Goal: Information Seeking & Learning: Learn about a topic

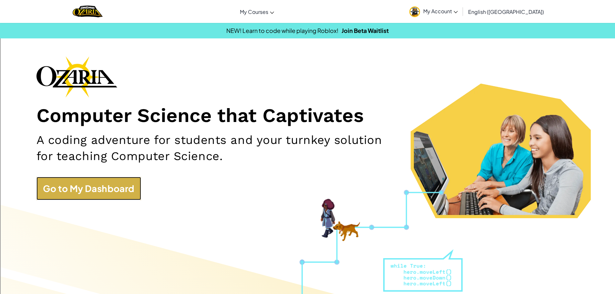
drag, startPoint x: 0, startPoint y: 0, endPoint x: 101, endPoint y: 188, distance: 213.5
click at [101, 188] on link "Go to My Dashboard" at bounding box center [88, 188] width 105 height 23
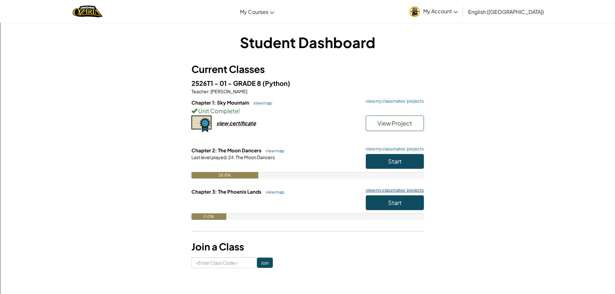
click at [387, 191] on link "view my classmates' projects" at bounding box center [393, 190] width 61 height 4
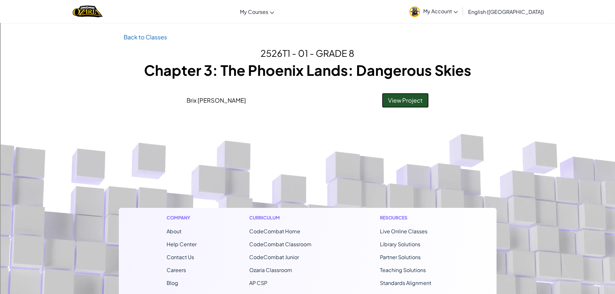
click at [425, 101] on link "View Project" at bounding box center [405, 100] width 47 height 15
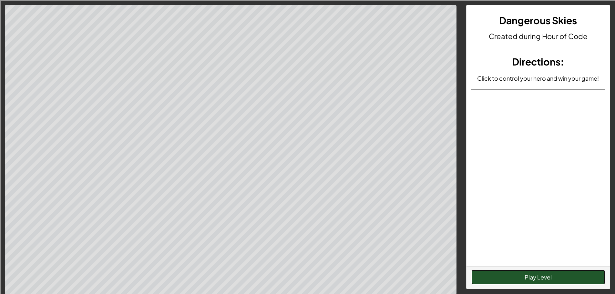
click at [548, 279] on button "Play Level" at bounding box center [538, 277] width 134 height 15
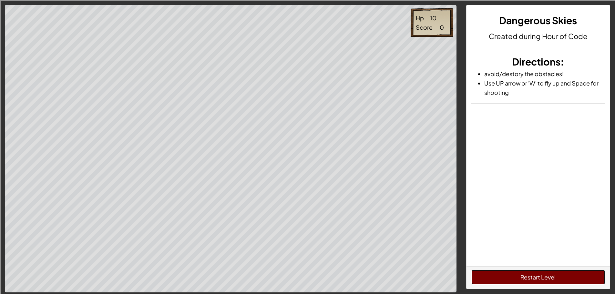
drag, startPoint x: 510, startPoint y: 276, endPoint x: 522, endPoint y: 251, distance: 27.7
click at [510, 276] on button "Restart Level" at bounding box center [538, 277] width 134 height 15
click at [501, 277] on button "Restart Level" at bounding box center [538, 277] width 134 height 15
click at [497, 274] on button "Restart Level" at bounding box center [538, 277] width 134 height 15
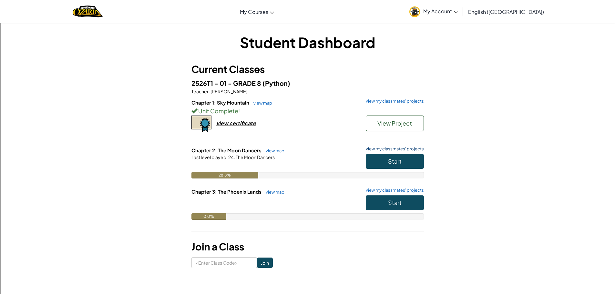
click at [376, 149] on link "view my classmates' projects" at bounding box center [393, 149] width 61 height 4
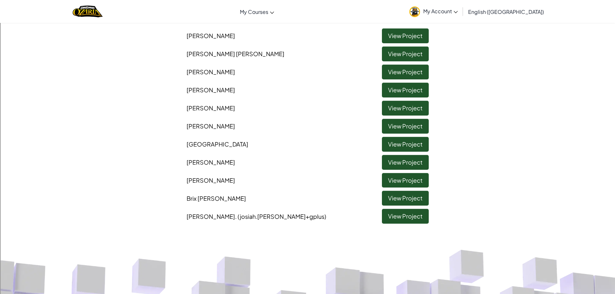
scroll to position [32, 0]
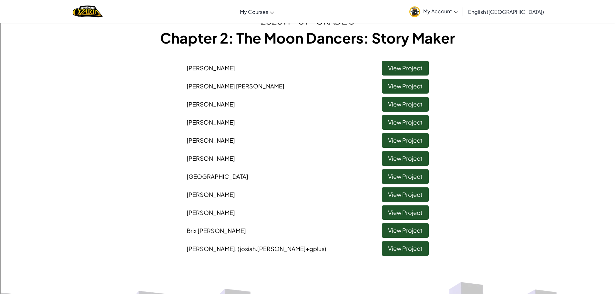
click at [274, 252] on span ". (josiah.[PERSON_NAME]+gplus)" at bounding box center [280, 248] width 91 height 7
click at [273, 252] on span ". (josiah.[PERSON_NAME]+gplus)" at bounding box center [280, 248] width 91 height 7
click at [461, 6] on link "My Account" at bounding box center [433, 11] width 55 height 20
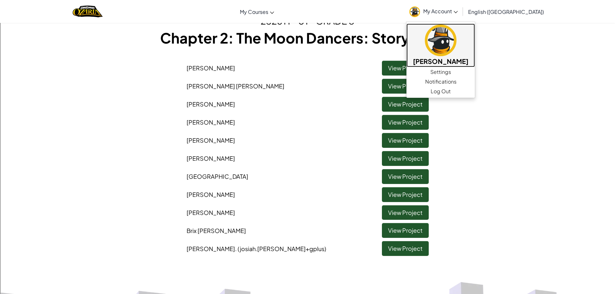
click at [466, 58] on h5 "[PERSON_NAME]" at bounding box center [441, 61] width 56 height 10
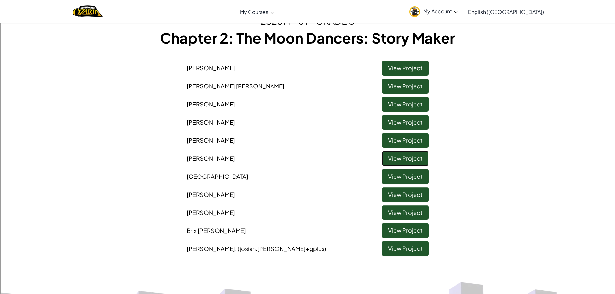
click at [384, 160] on link "View Project" at bounding box center [405, 158] width 47 height 15
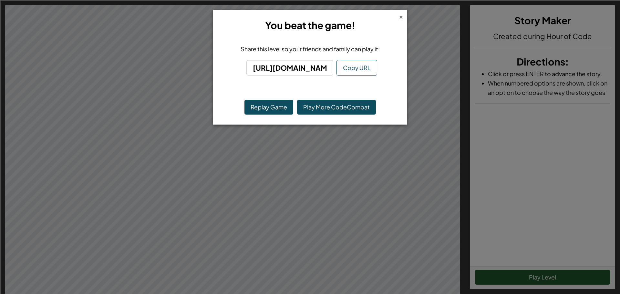
click at [401, 15] on div "×" at bounding box center [401, 16] width 5 height 7
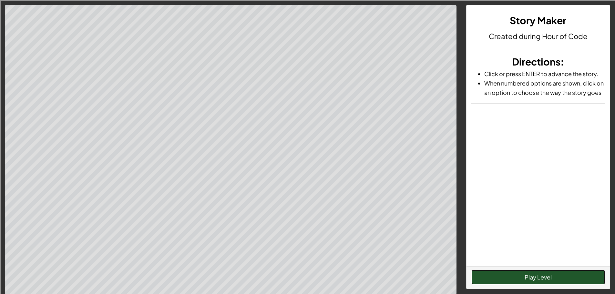
click at [488, 273] on button "Play Level" at bounding box center [538, 277] width 134 height 15
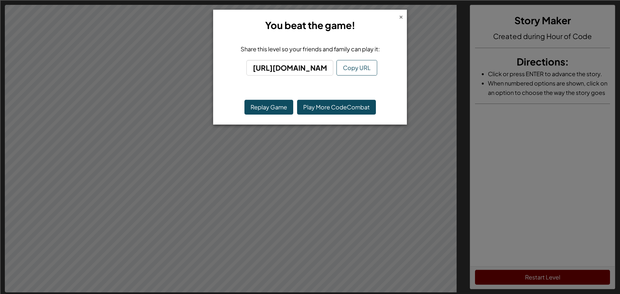
click at [400, 15] on div "×" at bounding box center [401, 16] width 5 height 7
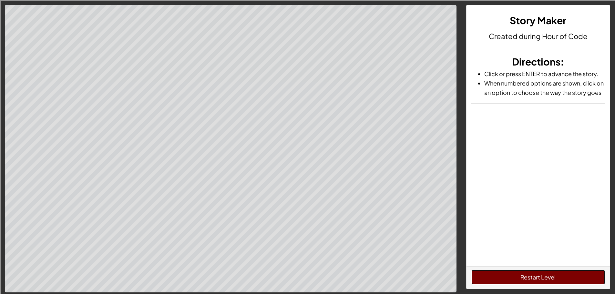
click at [577, 274] on button "Restart Level" at bounding box center [538, 277] width 134 height 15
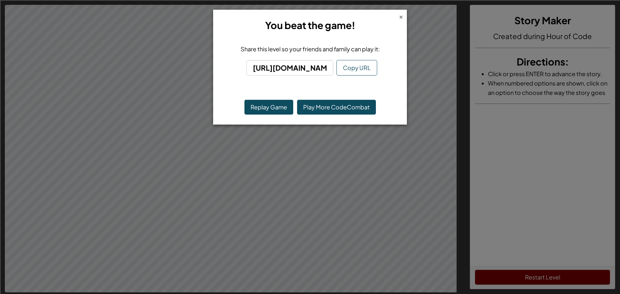
click at [400, 17] on div "×" at bounding box center [401, 16] width 5 height 7
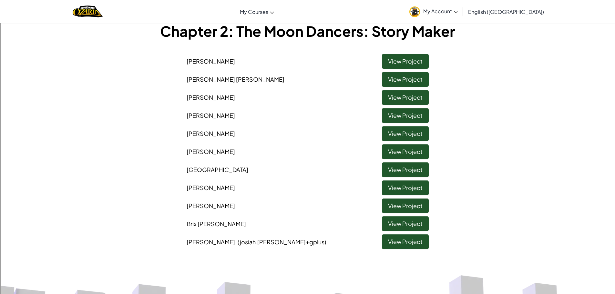
scroll to position [32, 0]
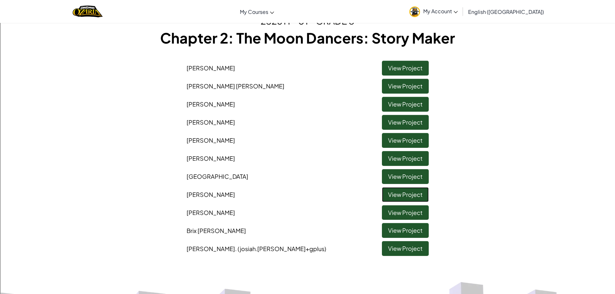
click at [412, 192] on link "View Project" at bounding box center [405, 194] width 47 height 15
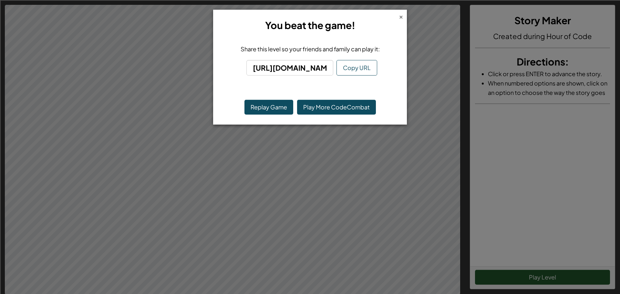
click at [400, 15] on div "×" at bounding box center [401, 16] width 5 height 7
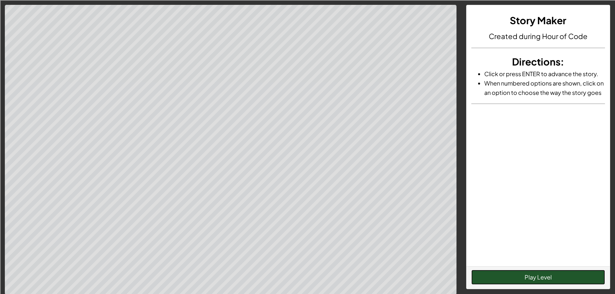
click at [493, 275] on button "Play Level" at bounding box center [538, 277] width 134 height 15
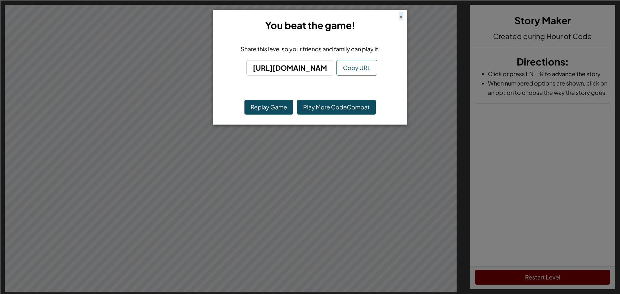
click at [401, 17] on div "×" at bounding box center [401, 16] width 5 height 7
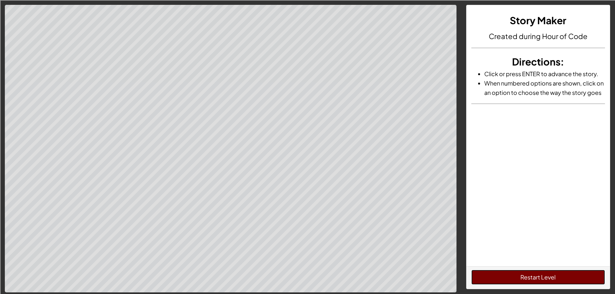
click at [517, 273] on button "Restart Level" at bounding box center [538, 277] width 134 height 15
click at [517, 272] on button "Restart Level" at bounding box center [538, 277] width 134 height 15
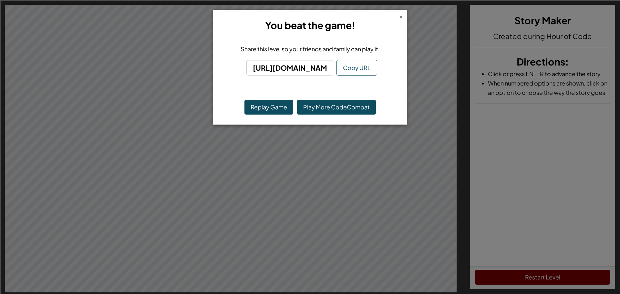
click at [399, 16] on div "×" at bounding box center [401, 16] width 5 height 7
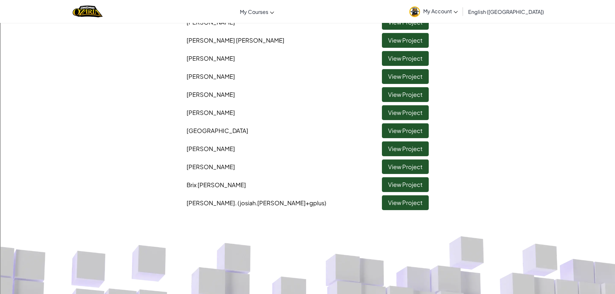
scroll to position [97, 0]
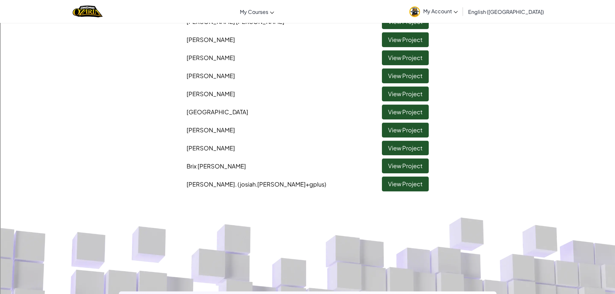
click at [532, 14] on span "English ([GEOGRAPHIC_DATA])" at bounding box center [506, 11] width 76 height 7
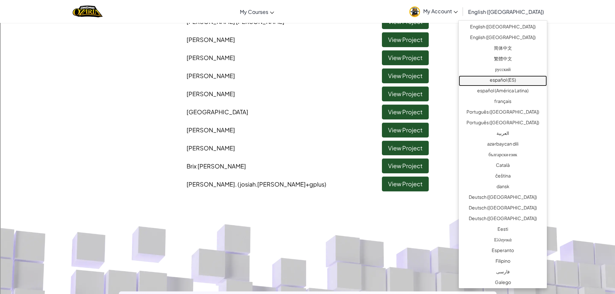
click at [492, 80] on link "español (ES)" at bounding box center [503, 81] width 88 height 11
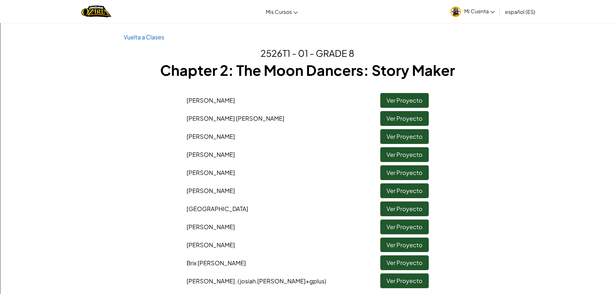
click at [525, 16] on link "español (ES)" at bounding box center [520, 11] width 37 height 17
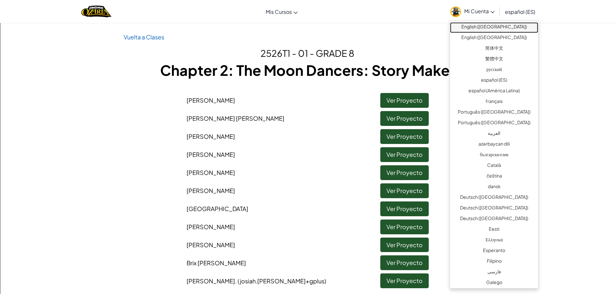
click at [504, 24] on link "English ([GEOGRAPHIC_DATA])" at bounding box center [494, 27] width 88 height 11
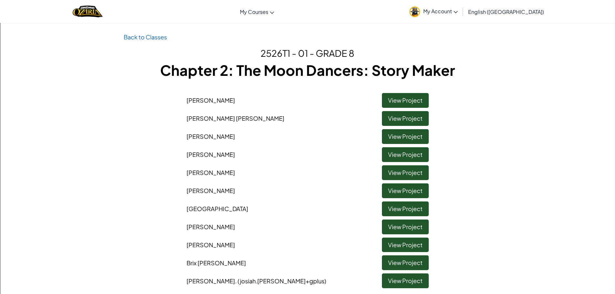
click at [162, 23] on div "Toggle navigation My Courses Ozaria Classroom CodeCombat Classroom AI League Es…" at bounding box center [307, 11] width 618 height 23
click at [85, 2] on div at bounding box center [88, 11] width 40 height 23
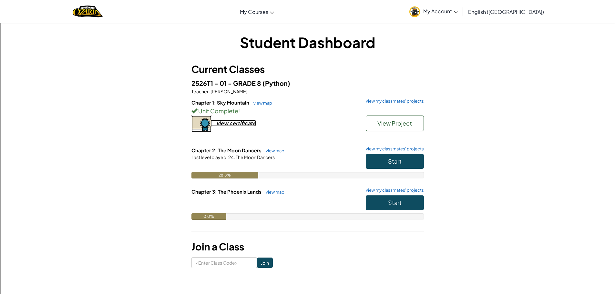
click at [230, 122] on div "view certificate" at bounding box center [236, 123] width 40 height 7
click at [384, 164] on button "Start" at bounding box center [395, 161] width 58 height 15
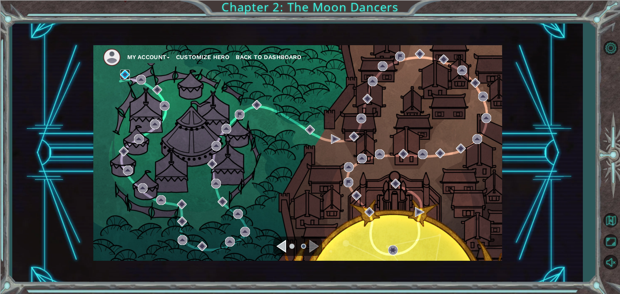
click at [129, 79] on img at bounding box center [125, 75] width 10 height 10
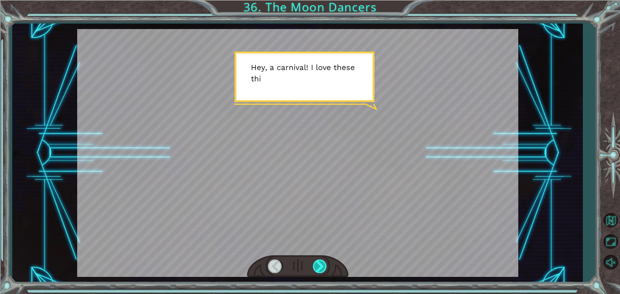
click at [321, 260] on div at bounding box center [320, 266] width 15 height 13
drag, startPoint x: 321, startPoint y: 260, endPoint x: 321, endPoint y: 255, distance: 4.5
click at [321, 255] on div at bounding box center [297, 266] width 101 height 22
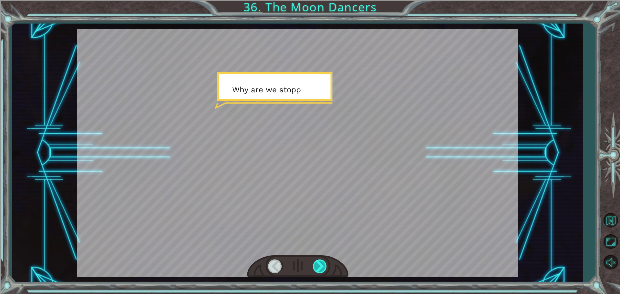
click at [321, 260] on div at bounding box center [320, 266] width 15 height 13
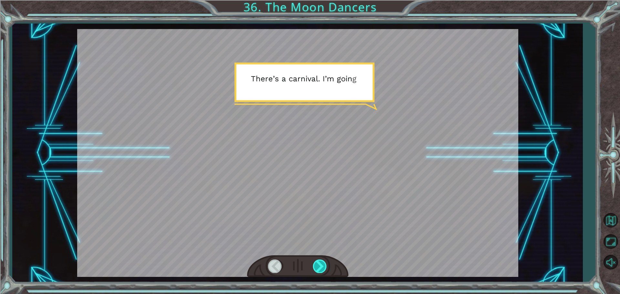
click at [320, 263] on div at bounding box center [320, 266] width 15 height 13
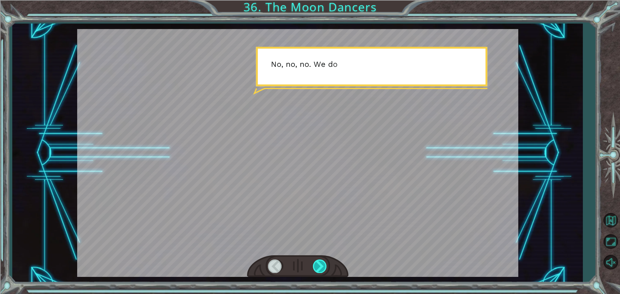
click at [320, 263] on div at bounding box center [320, 266] width 15 height 13
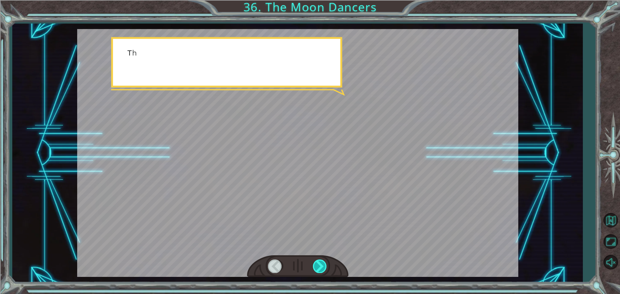
click at [320, 263] on div at bounding box center [320, 266] width 15 height 13
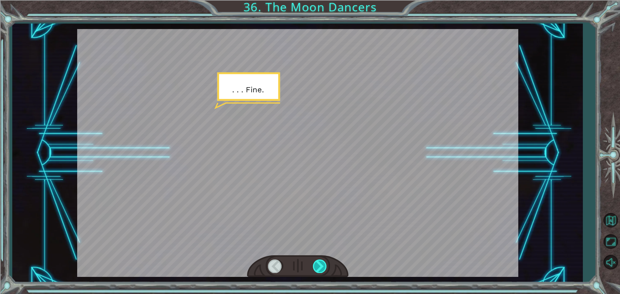
click at [319, 261] on div at bounding box center [320, 266] width 15 height 13
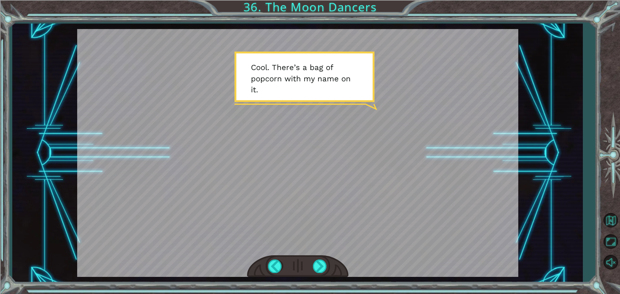
click at [317, 258] on div at bounding box center [297, 266] width 101 height 22
click at [317, 257] on div at bounding box center [297, 266] width 101 height 22
click at [326, 266] on div at bounding box center [320, 266] width 15 height 13
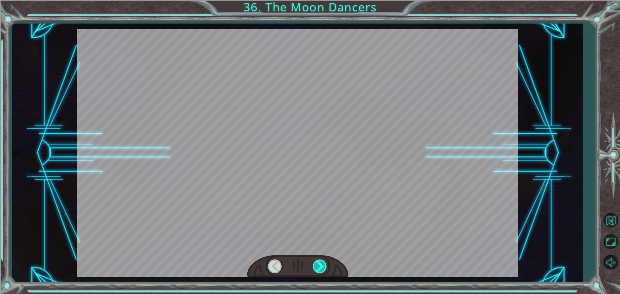
click at [326, 266] on div at bounding box center [320, 266] width 15 height 13
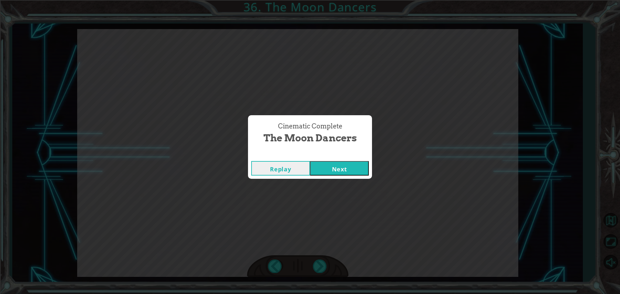
click at [334, 167] on button "Next" at bounding box center [339, 168] width 59 height 15
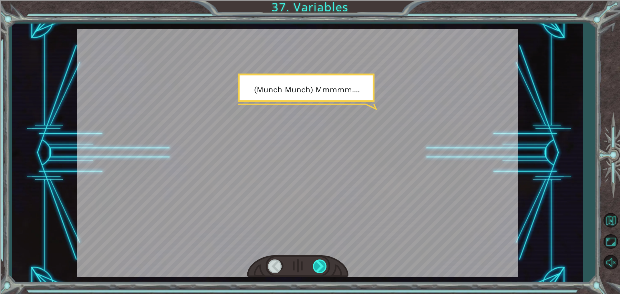
click at [319, 272] on div at bounding box center [320, 266] width 15 height 13
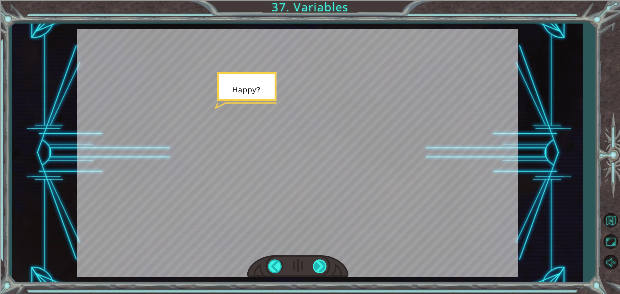
click at [318, 271] on div at bounding box center [320, 266] width 15 height 13
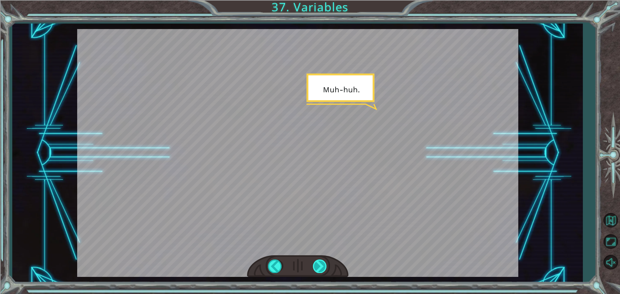
click at [318, 270] on div at bounding box center [320, 266] width 15 height 13
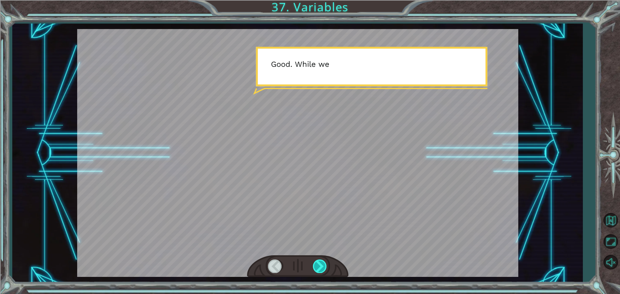
click at [318, 270] on div at bounding box center [320, 266] width 15 height 13
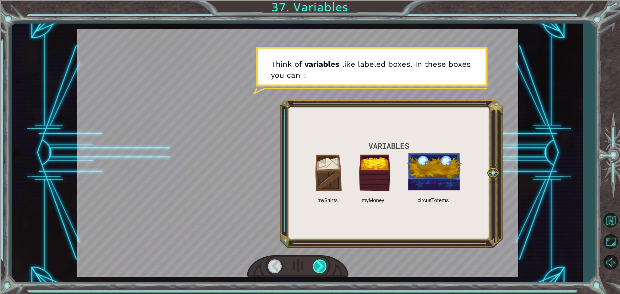
click at [318, 268] on div at bounding box center [320, 266] width 15 height 13
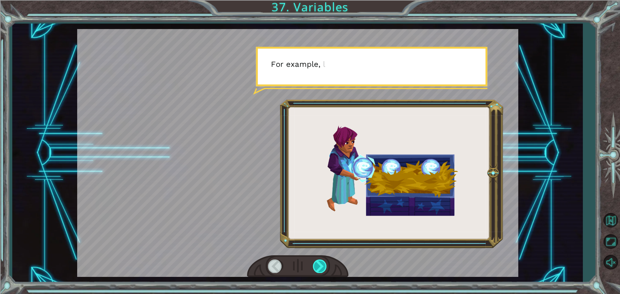
click at [318, 267] on div at bounding box center [320, 266] width 15 height 13
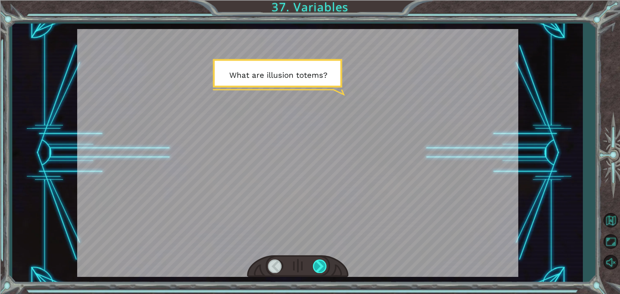
click at [318, 267] on div at bounding box center [320, 266] width 15 height 13
